Goal: Find specific page/section: Find specific page/section

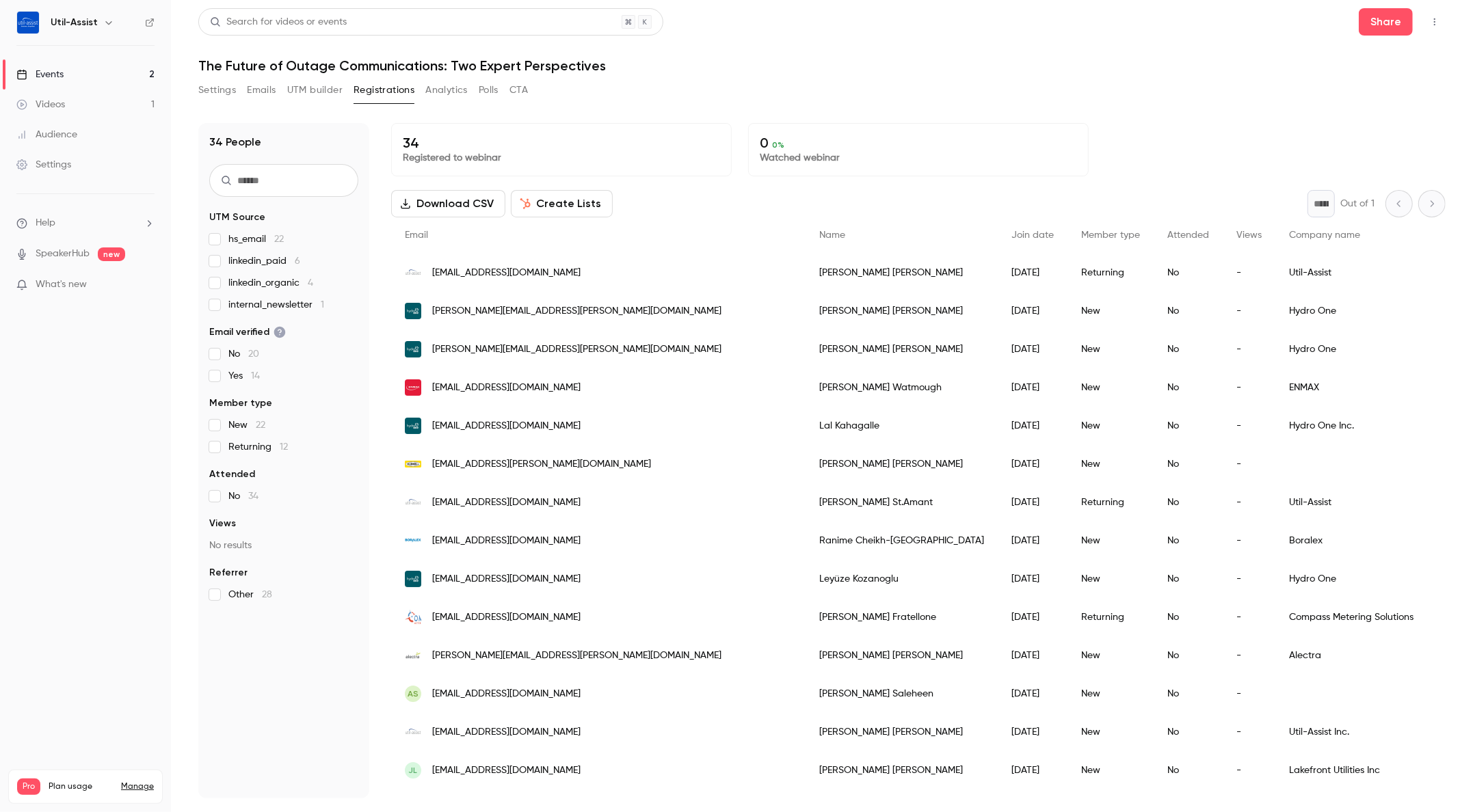
drag, startPoint x: 411, startPoint y: 794, endPoint x: 518, endPoint y: 791, distance: 107.0
click at [518, 791] on div "[EMAIL_ADDRESS][PERSON_NAME][PERSON_NAME][DOMAIN_NAME]" at bounding box center [598, 809] width 414 height 38
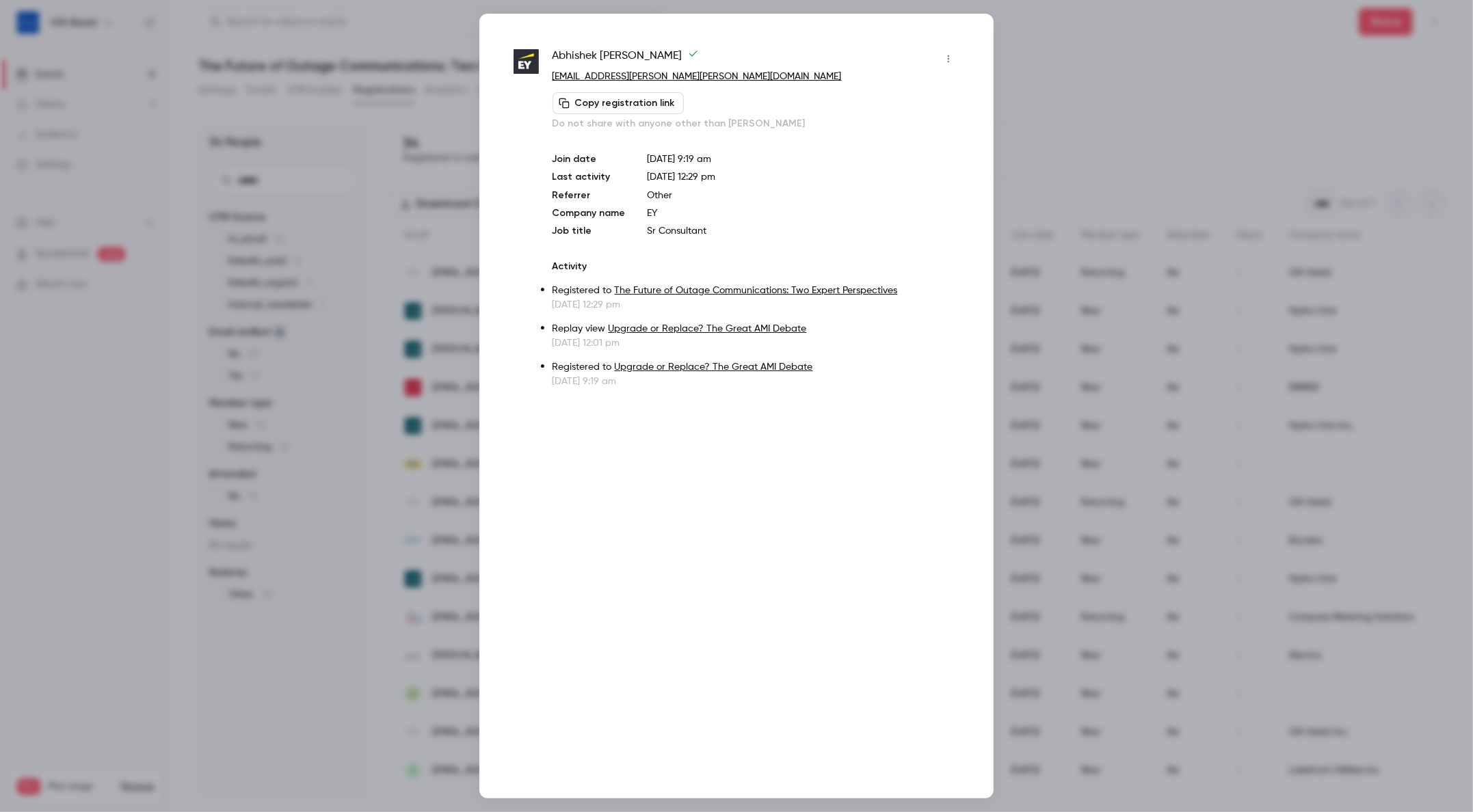
click at [226, 744] on div at bounding box center [736, 406] width 1473 height 812
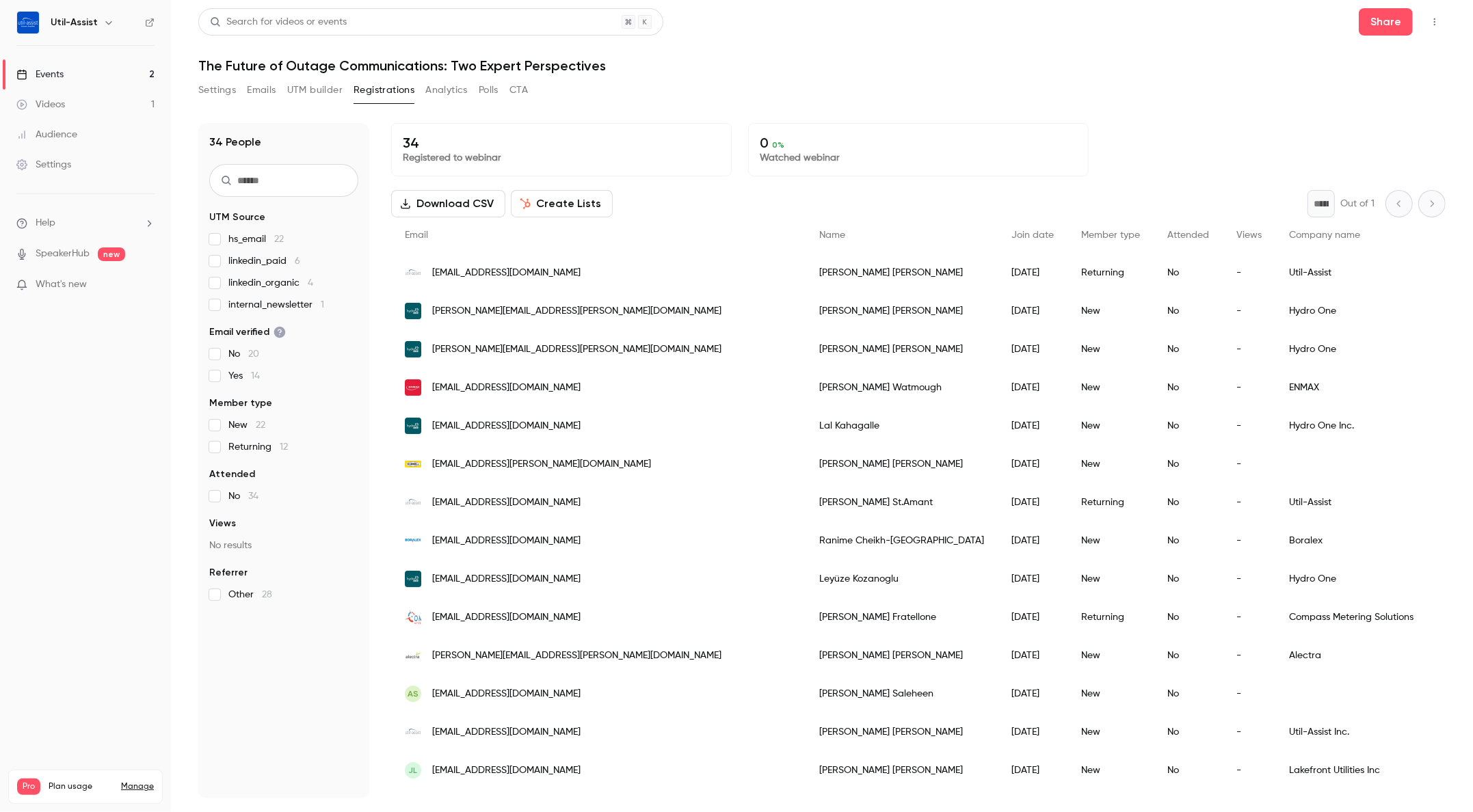
click at [93, 69] on link "Events 2" at bounding box center [85, 74] width 171 height 30
